Goal: Task Accomplishment & Management: Manage account settings

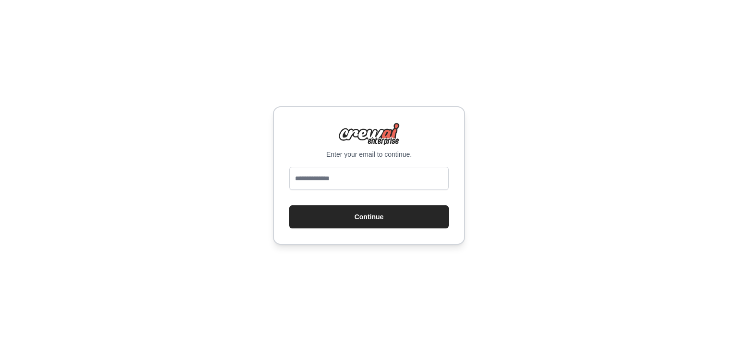
type input "**********"
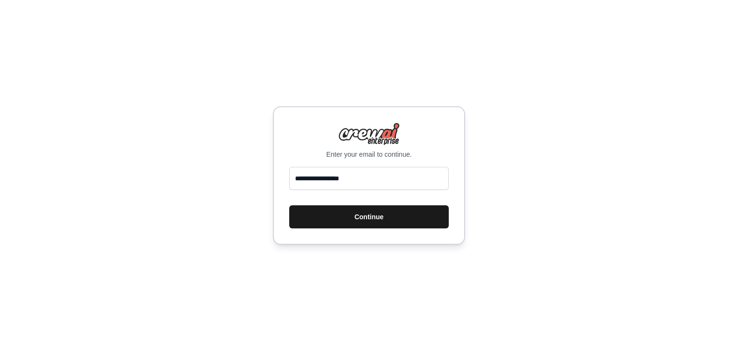
click at [335, 224] on button "Continue" at bounding box center [369, 216] width 160 height 23
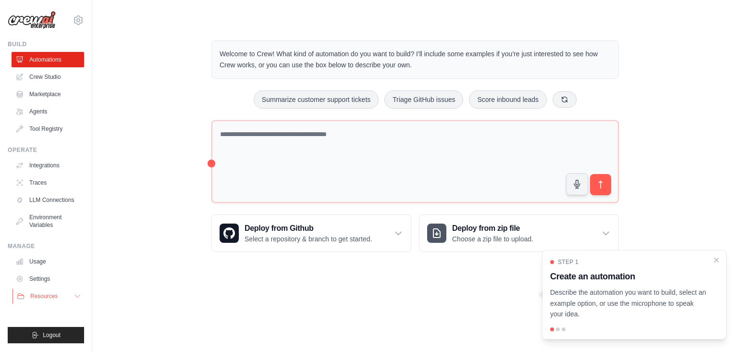
click at [75, 300] on button "Resources" at bounding box center [48, 295] width 73 height 15
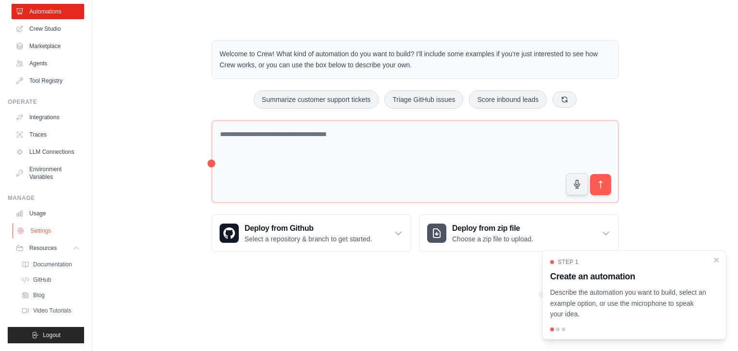
click at [42, 229] on link "Settings" at bounding box center [48, 230] width 73 height 15
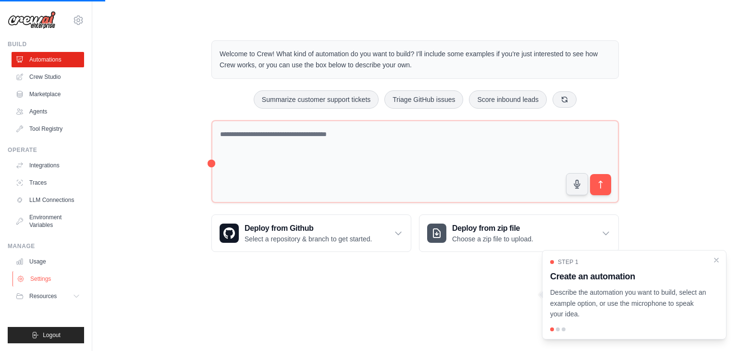
click at [44, 280] on link "Settings" at bounding box center [48, 278] width 73 height 15
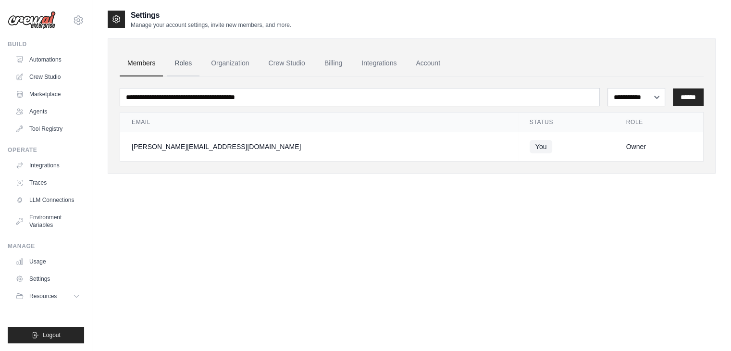
click at [183, 60] on link "Roles" at bounding box center [183, 63] width 33 height 26
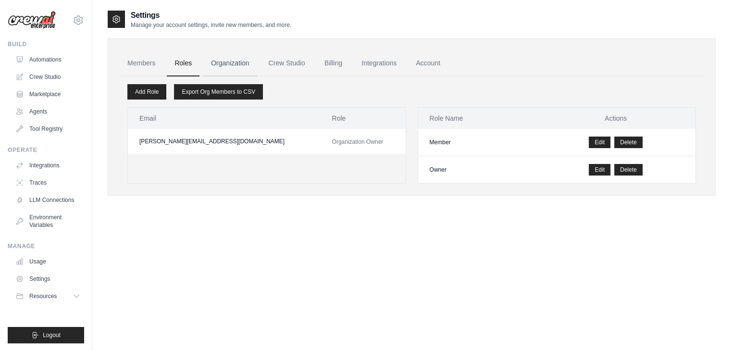
click at [211, 62] on link "Organization" at bounding box center [229, 63] width 53 height 26
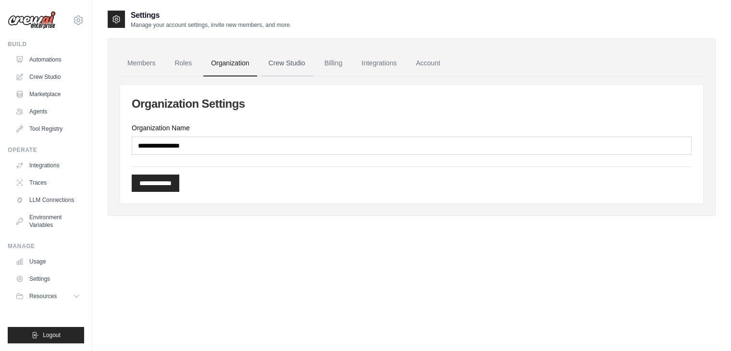
click at [285, 63] on link "Crew Studio" at bounding box center [287, 63] width 52 height 26
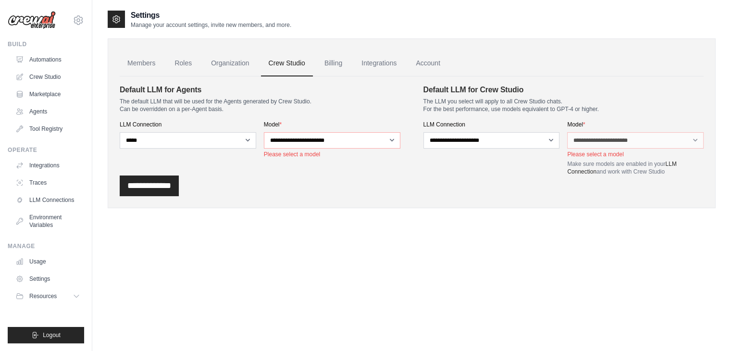
click at [331, 62] on link "Billing" at bounding box center [333, 63] width 33 height 26
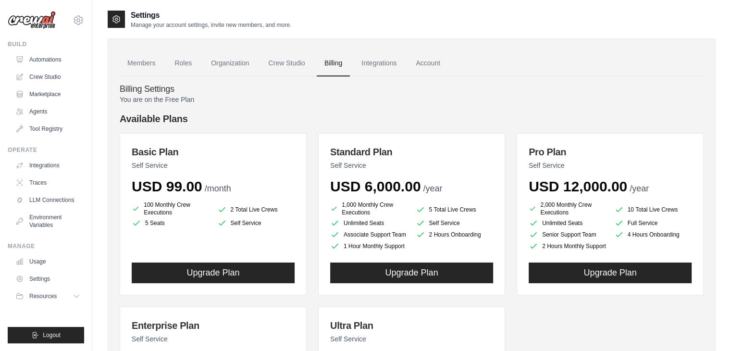
click at [427, 66] on link "Account" at bounding box center [428, 63] width 40 height 26
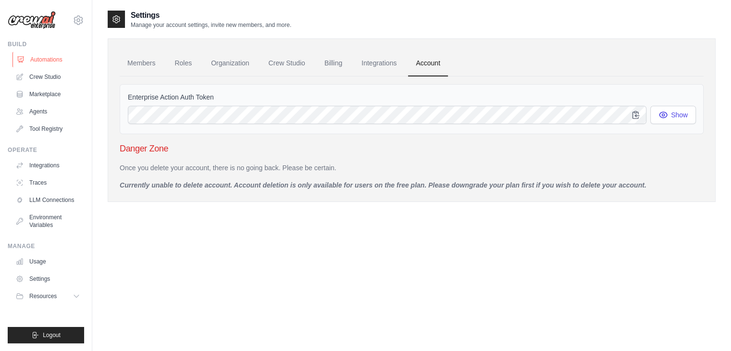
click at [63, 59] on link "Automations" at bounding box center [48, 59] width 73 height 15
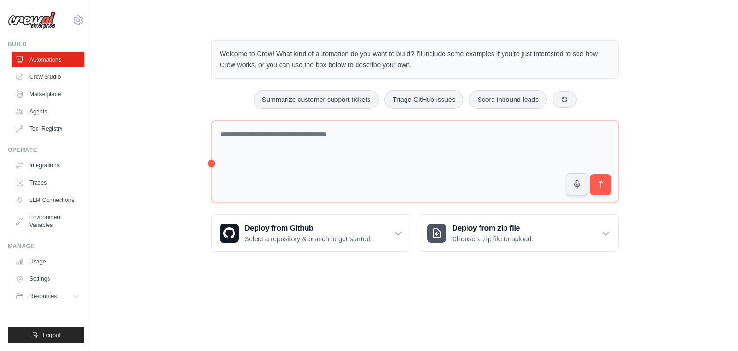
click at [62, 70] on link "Crew Studio" at bounding box center [48, 76] width 73 height 15
